Goal: Navigation & Orientation: Find specific page/section

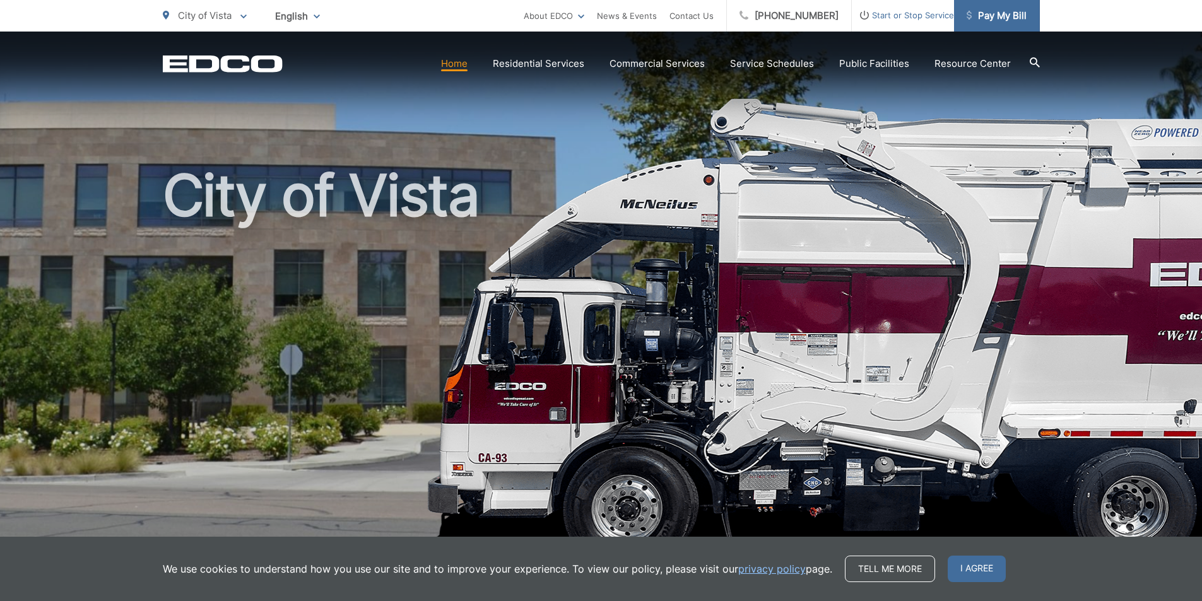
click at [990, 17] on span "Pay My Bill" at bounding box center [996, 15] width 60 height 15
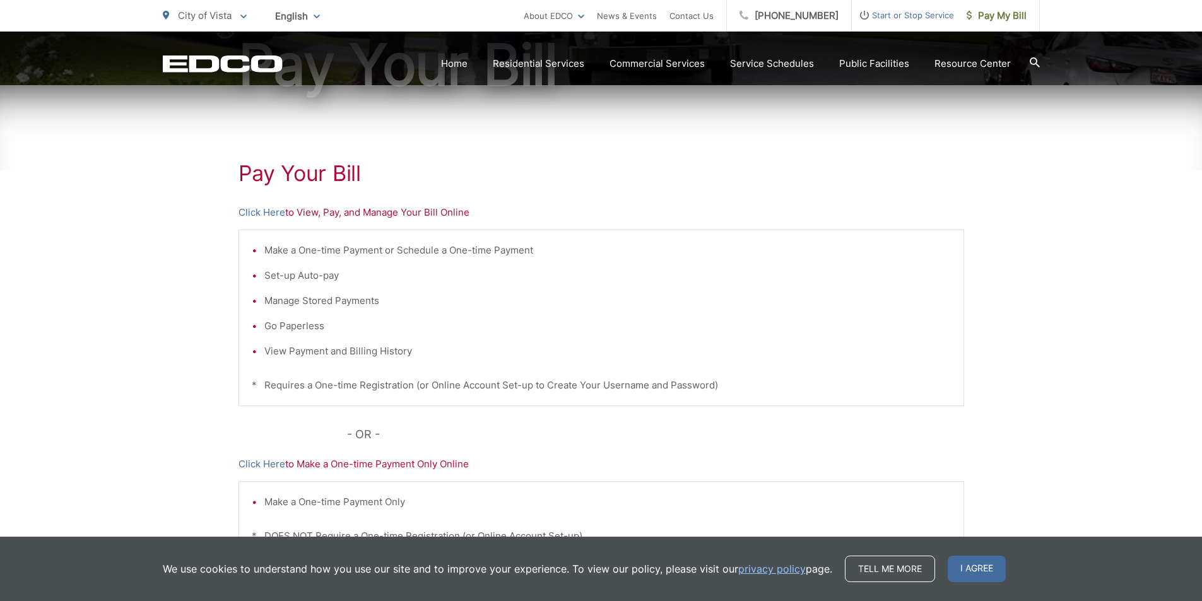
scroll to position [189, 0]
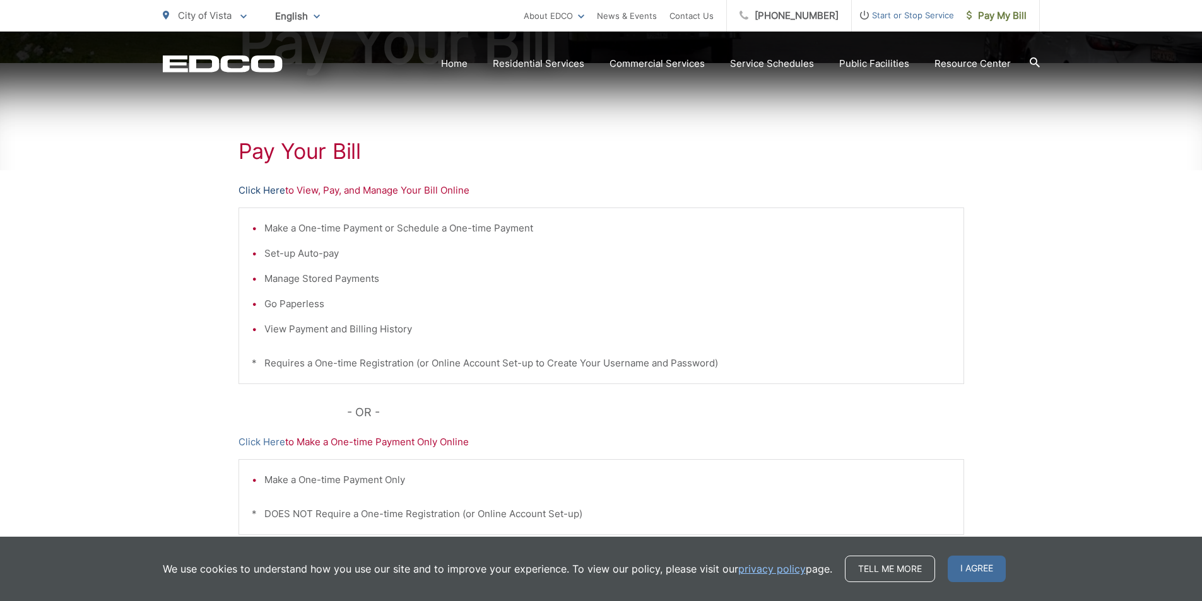
click at [278, 194] on link "Click Here" at bounding box center [261, 190] width 47 height 15
click at [710, 16] on link "Contact Us" at bounding box center [691, 15] width 44 height 15
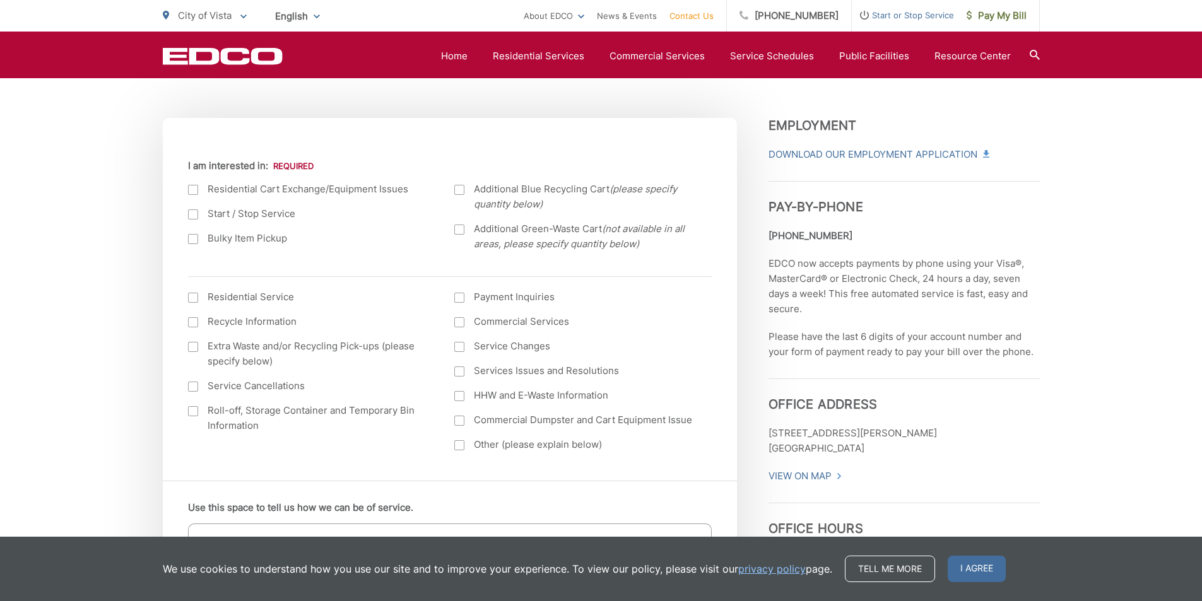
scroll to position [411, 0]
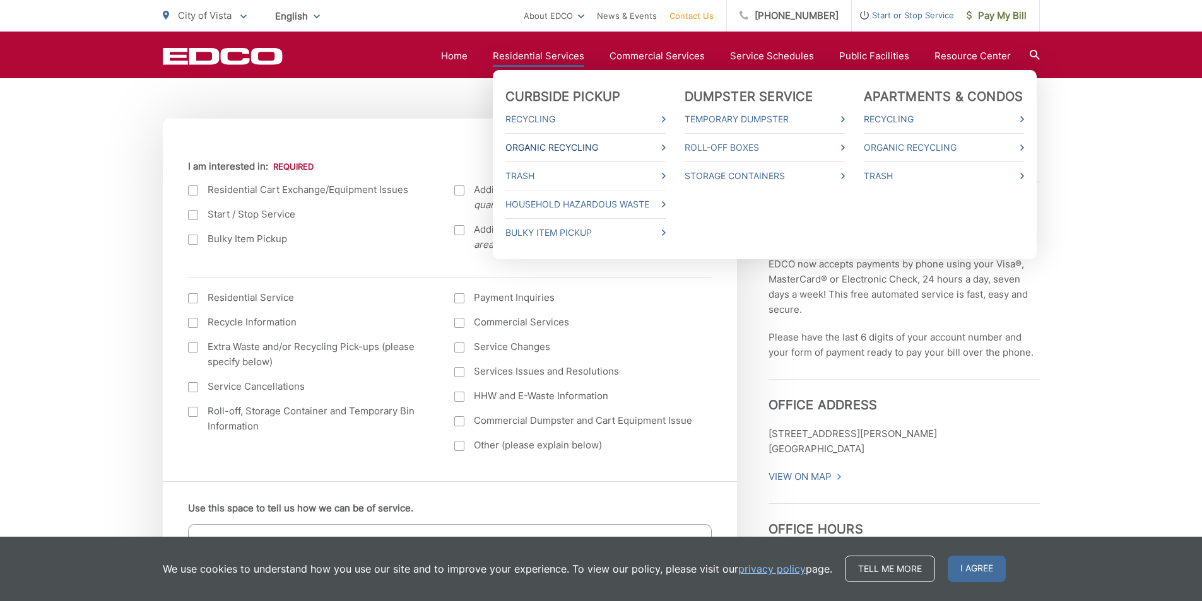
click at [665, 149] on icon at bounding box center [664, 147] width 4 height 6
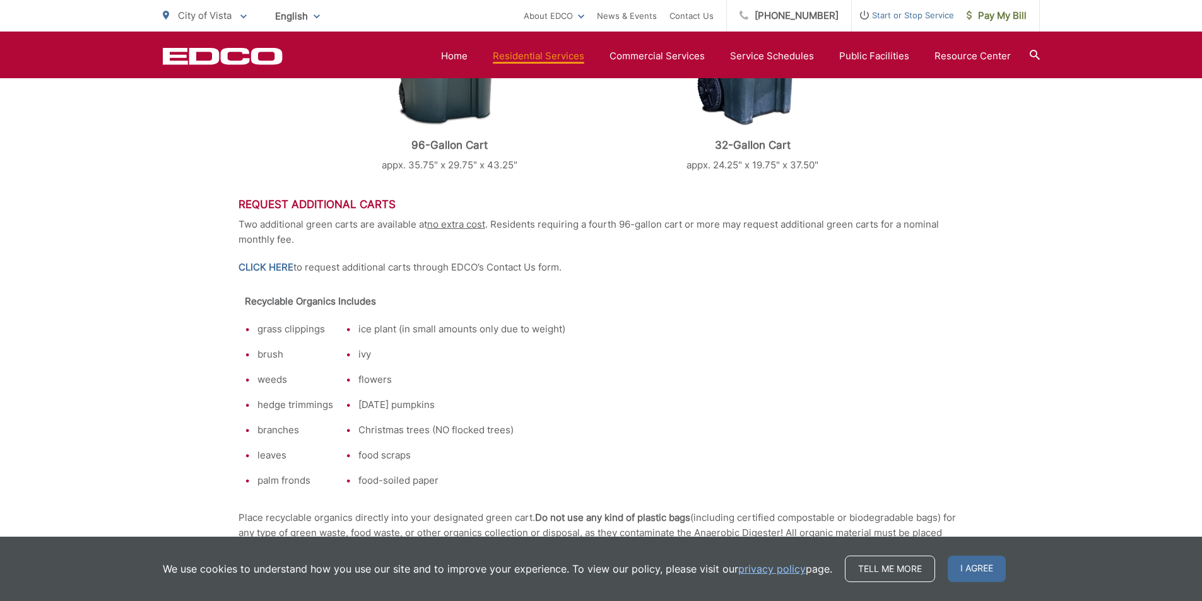
scroll to position [694, 0]
